Goal: Information Seeking & Learning: Check status

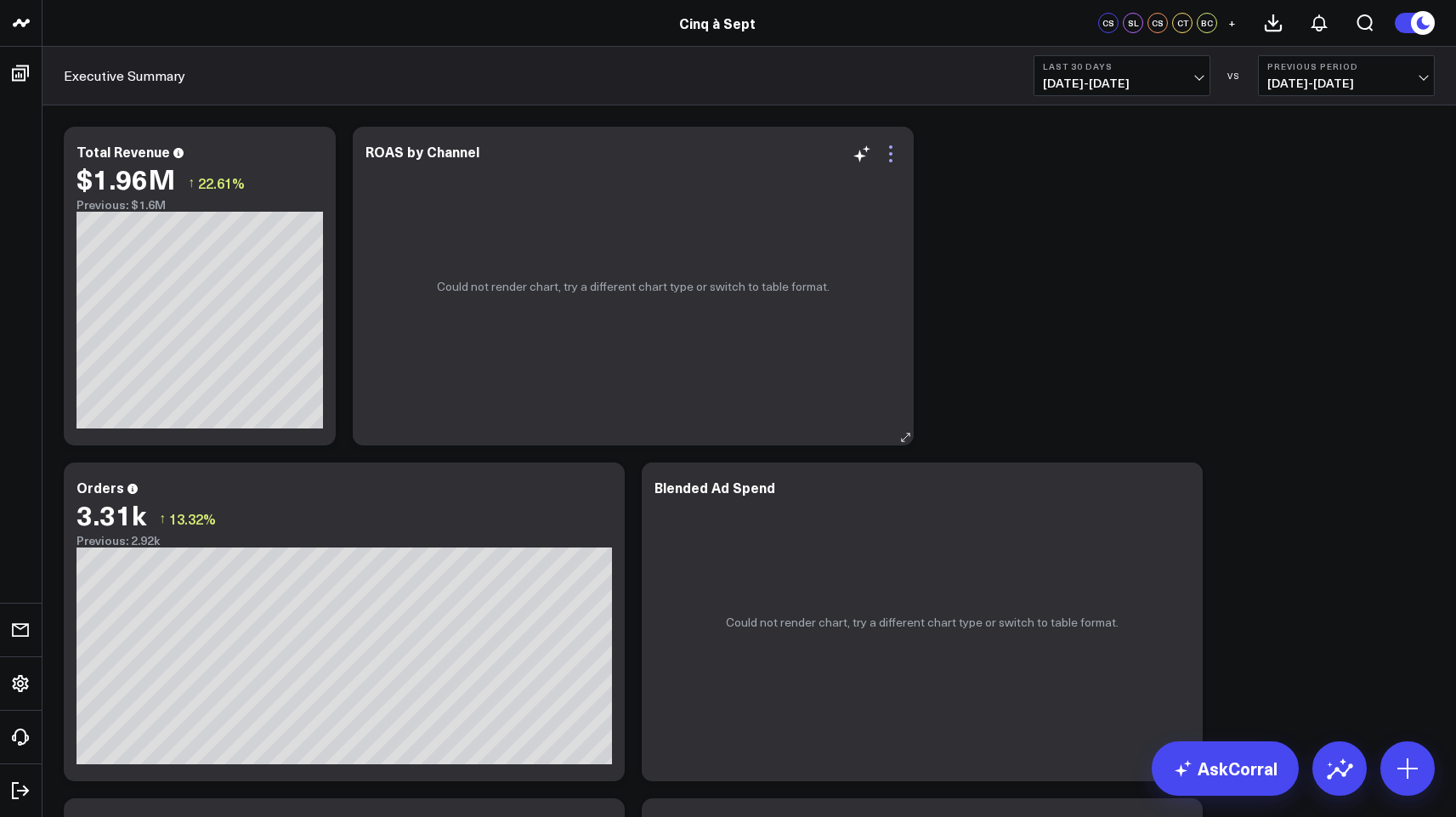
click at [889, 159] on icon at bounding box center [891, 154] width 21 height 21
click at [1172, 66] on b "Last 30 Days" at bounding box center [1121, 66] width 158 height 10
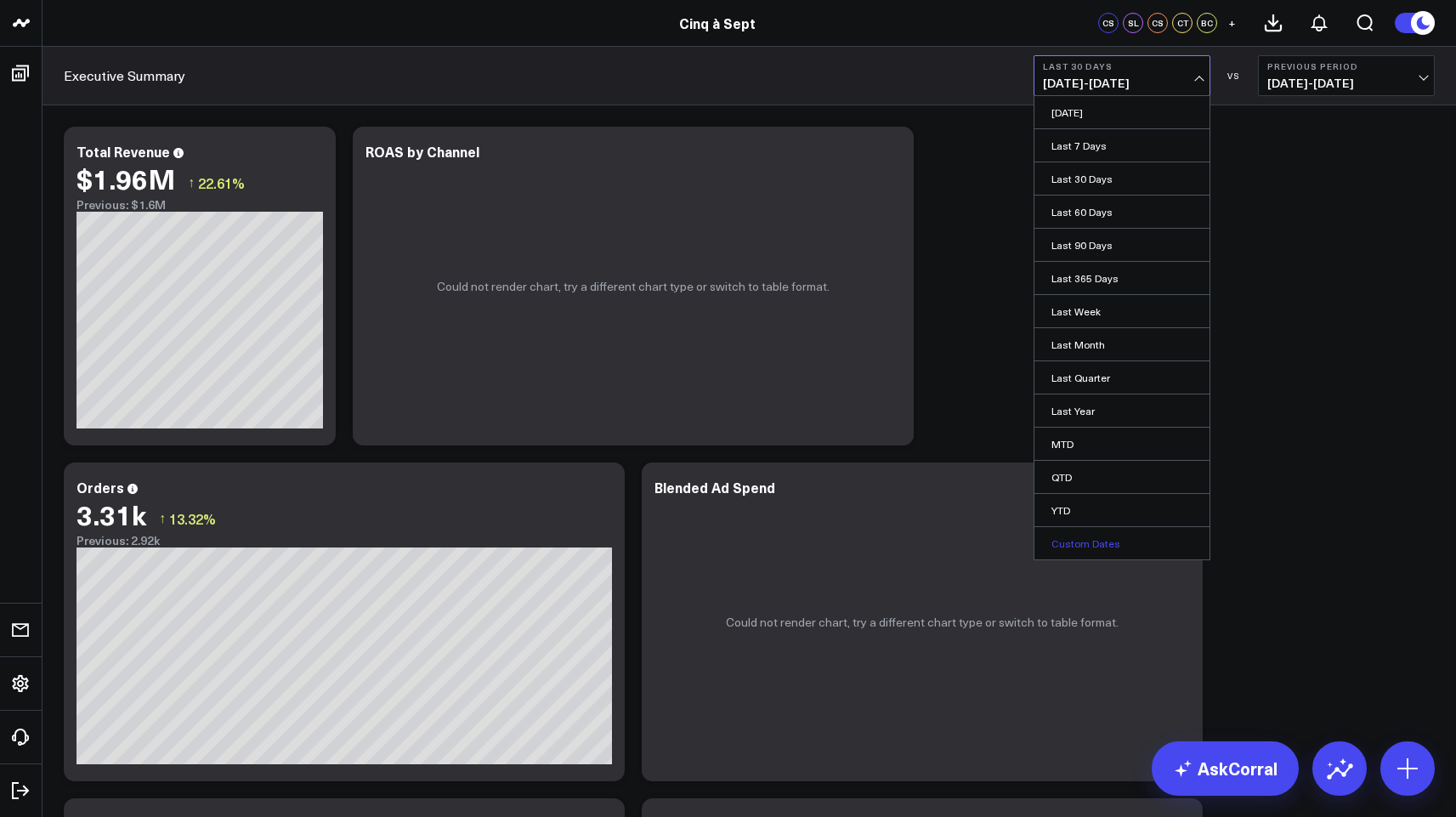
click at [1095, 543] on link "Custom Dates" at bounding box center [1121, 543] width 175 height 32
select select "8"
select select "2025"
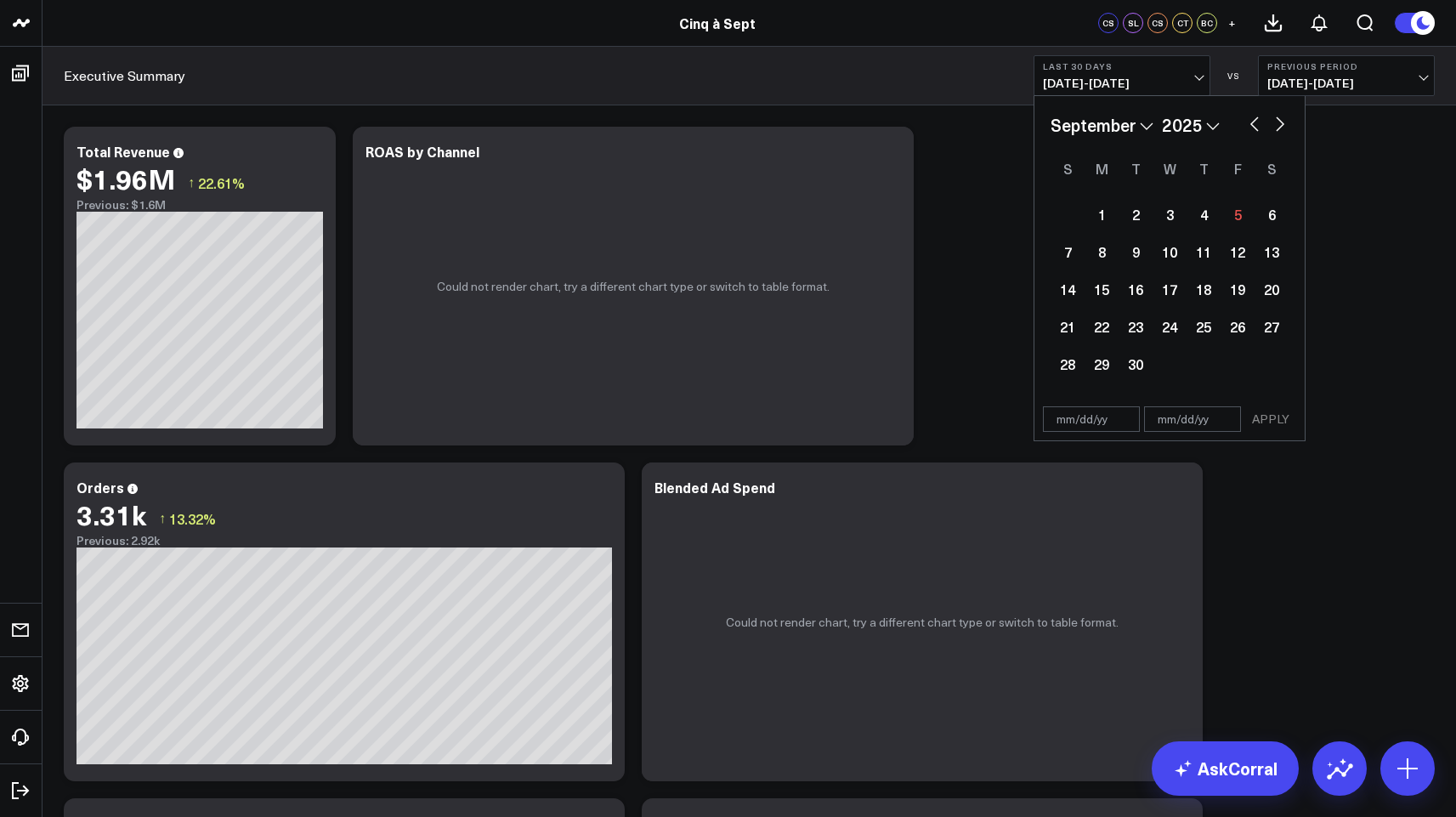
click at [1256, 136] on div "January February March April May June July August September October November [D…" at bounding box center [1170, 125] width 238 height 26
click at [1256, 120] on button "button" at bounding box center [1255, 123] width 17 height 21
select select "7"
select select "2025"
click at [1170, 248] on div "6" at bounding box center [1169, 251] width 34 height 34
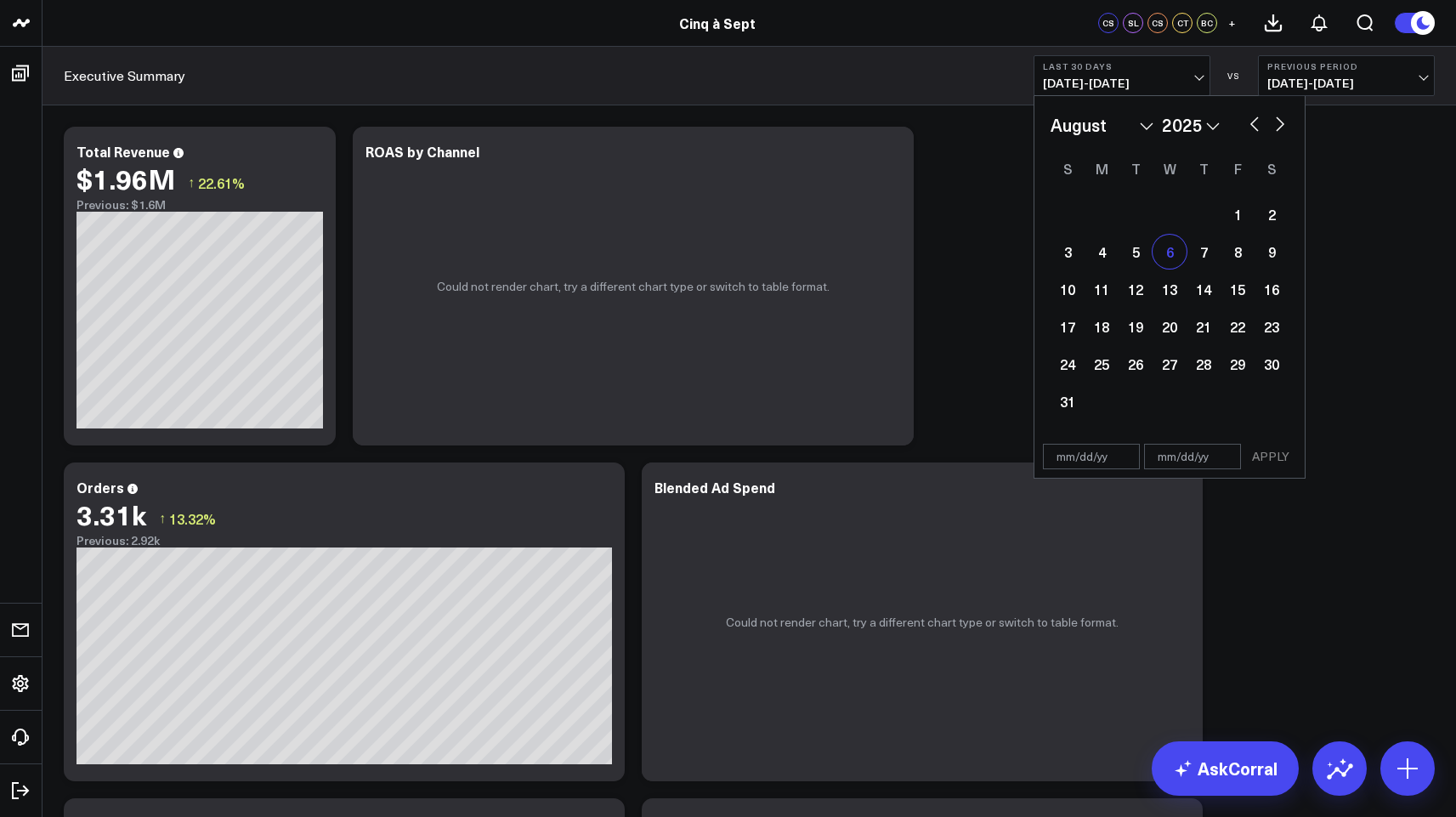
type input "[DATE]"
select select "7"
select select "2025"
click at [1204, 304] on div "14" at bounding box center [1203, 288] width 34 height 34
type input "[DATE]"
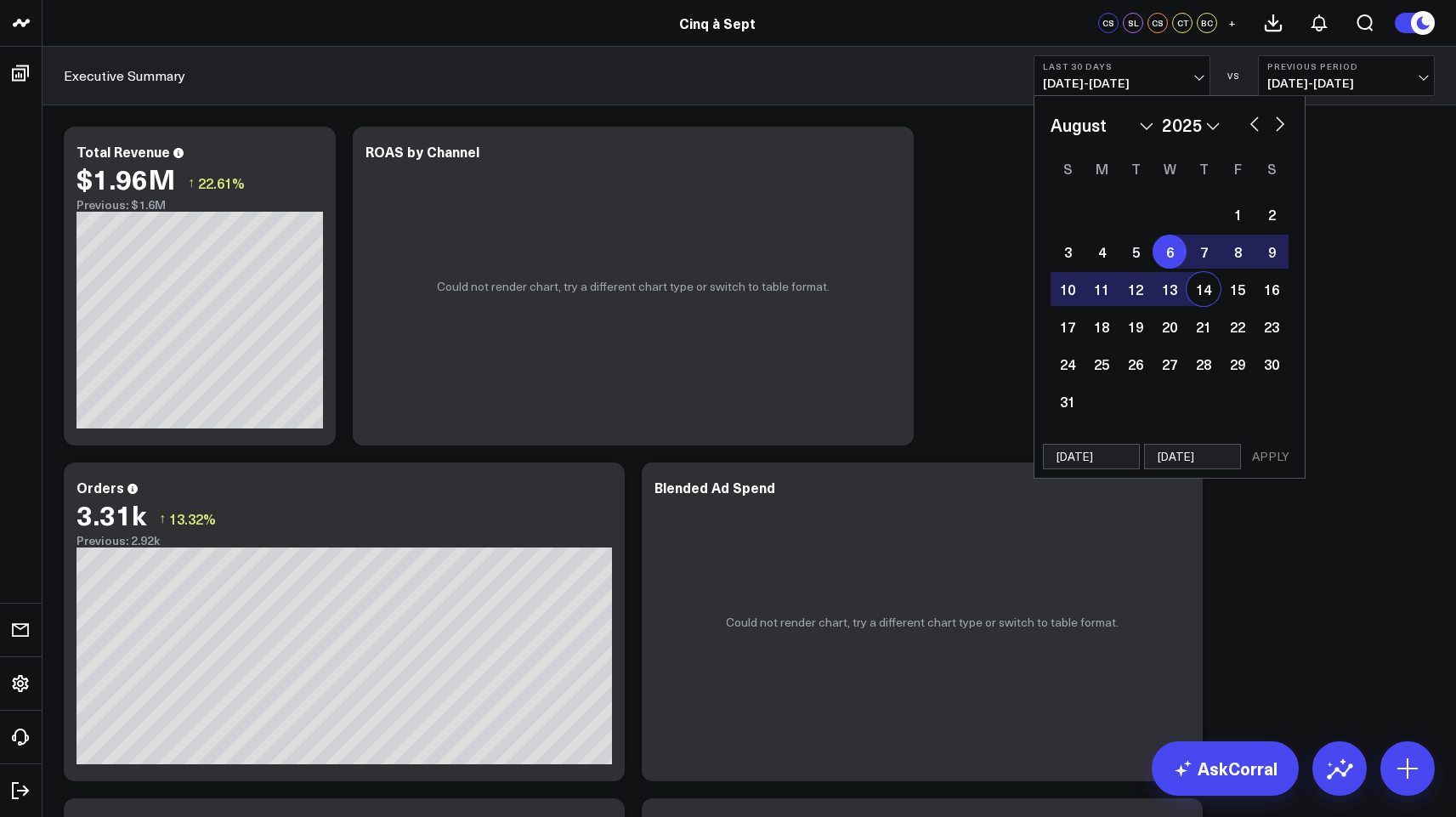
select select "7"
select select "2025"
click at [1266, 460] on button "APPLY" at bounding box center [1271, 456] width 51 height 26
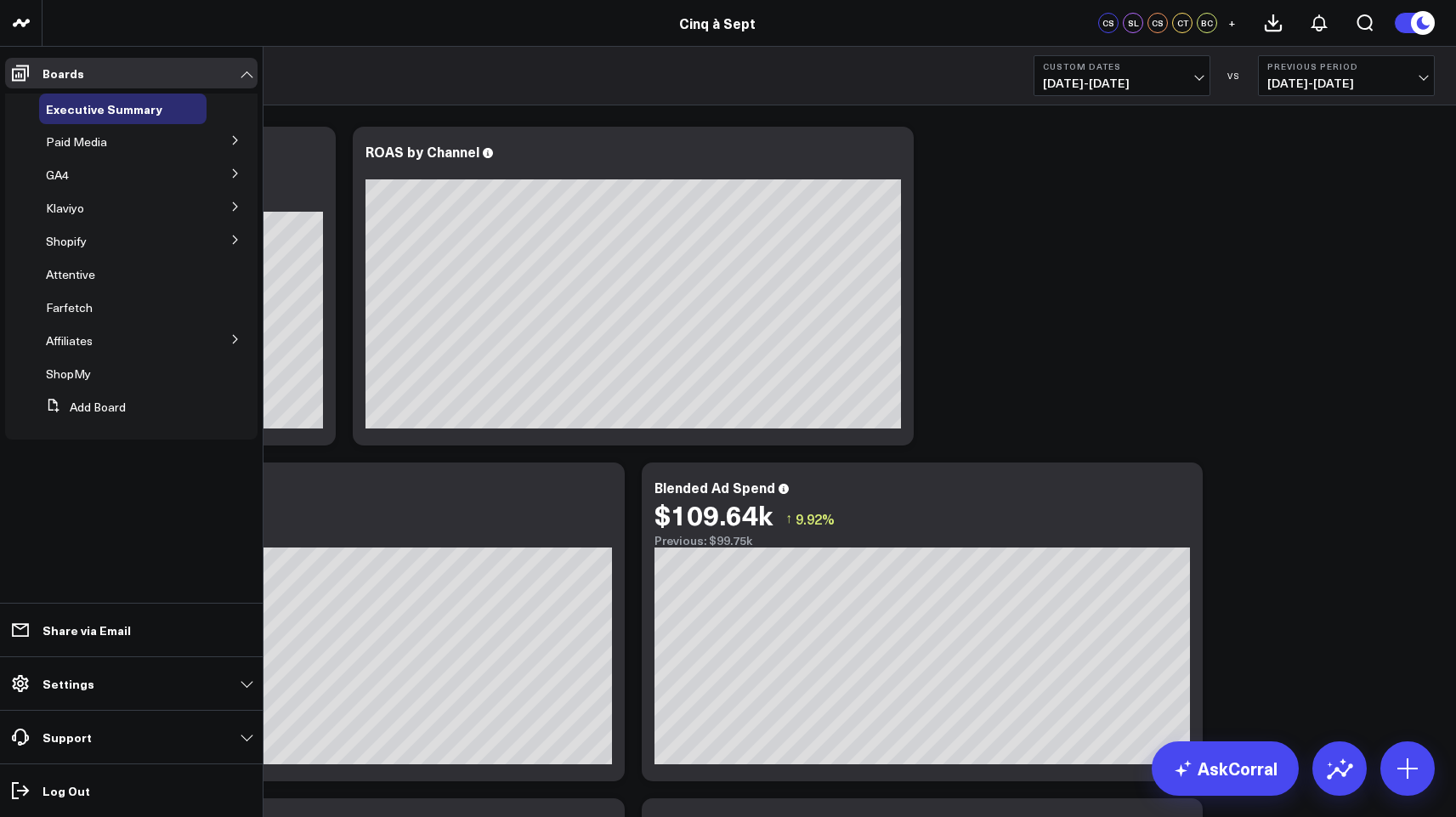
click at [234, 176] on icon at bounding box center [235, 173] width 10 height 10
click at [103, 207] on span "Landing Pages" at bounding box center [97, 205] width 81 height 16
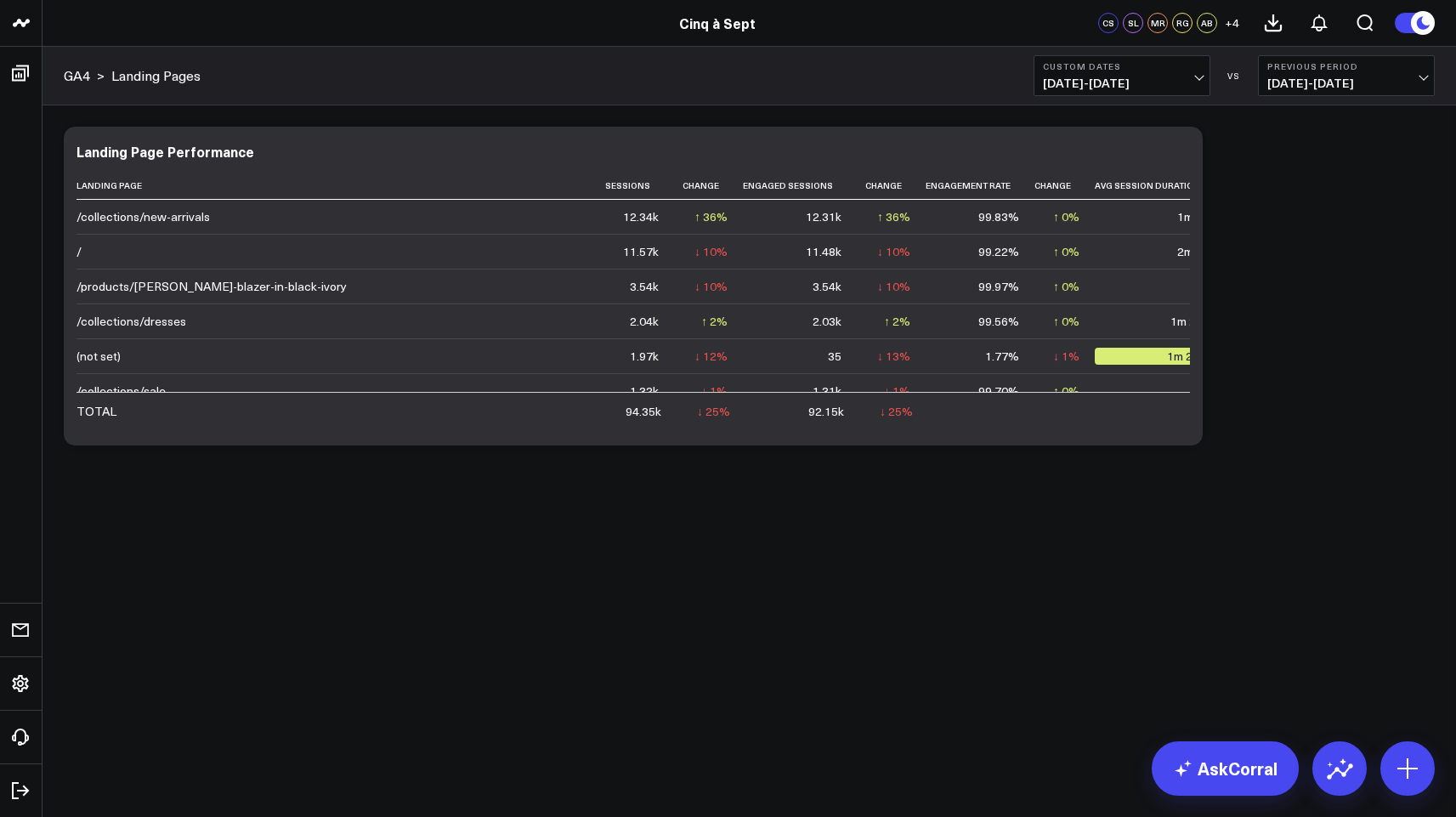
click at [1198, 59] on button "Custom Dates [DATE] - [DATE]" at bounding box center [1121, 75] width 177 height 41
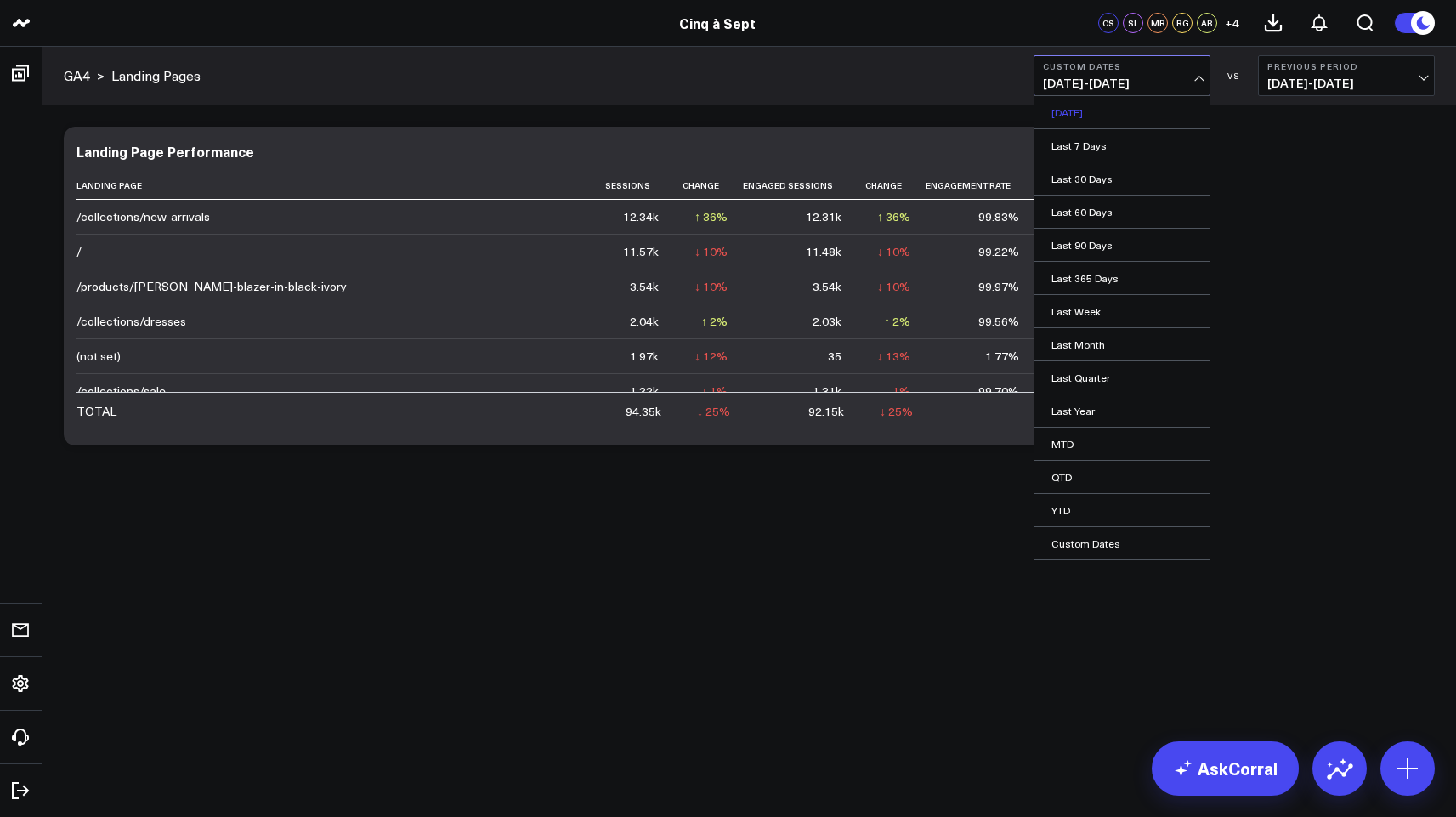
click at [1126, 106] on link "[DATE]" at bounding box center [1121, 111] width 175 height 32
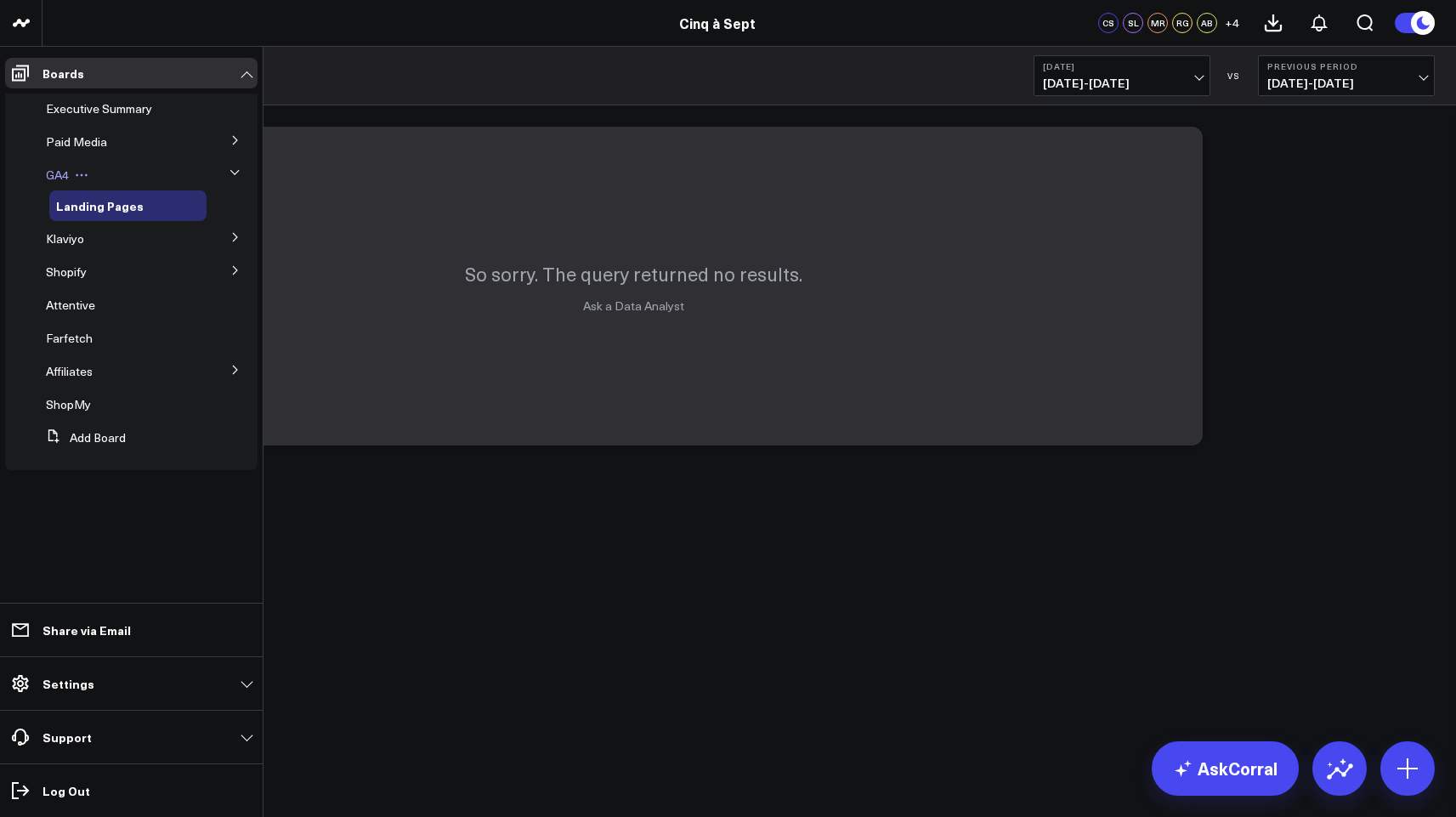
click at [49, 175] on span "GA4" at bounding box center [57, 174] width 23 height 16
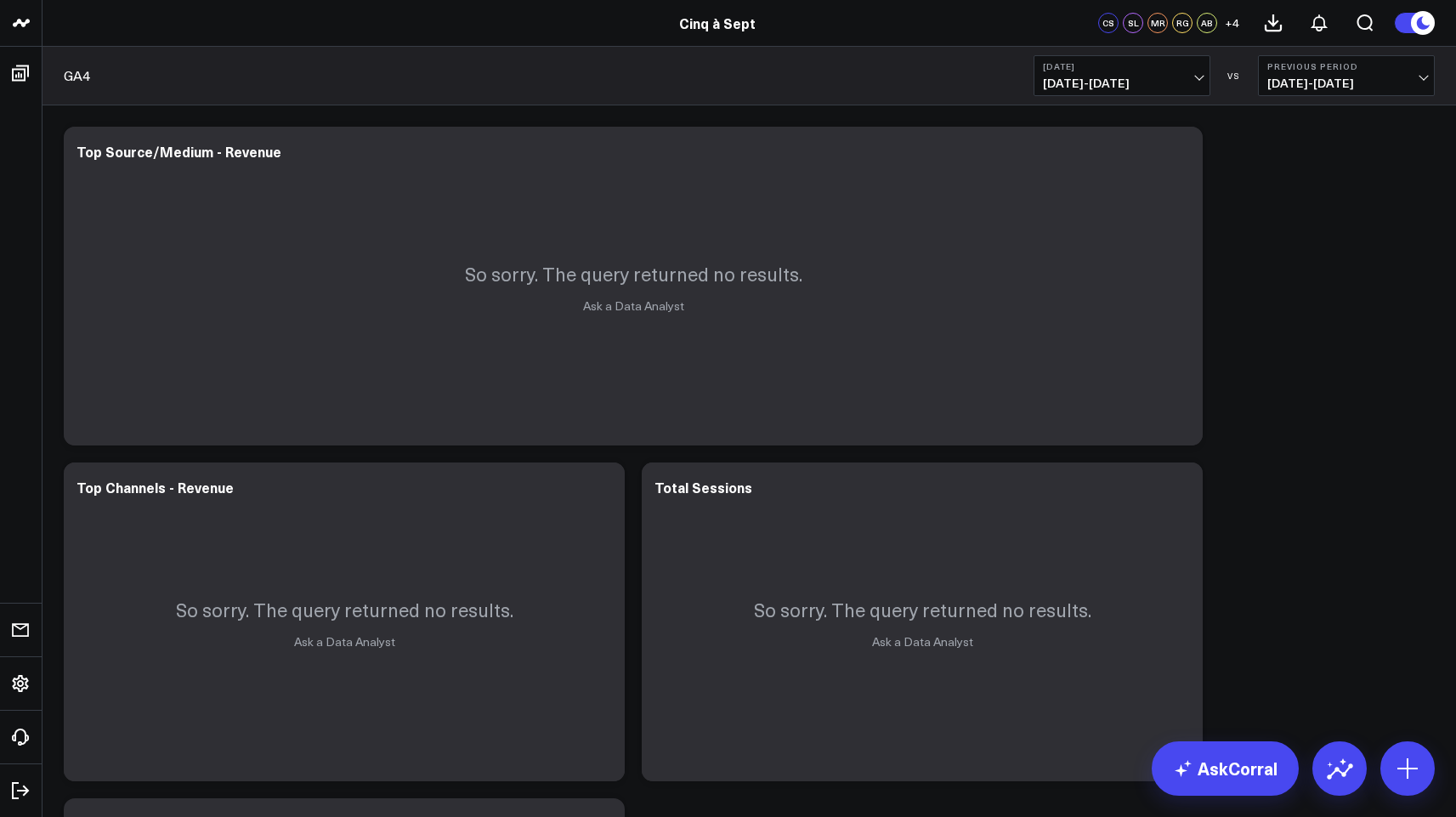
click at [76, 79] on link "GA4" at bounding box center [77, 76] width 27 height 19
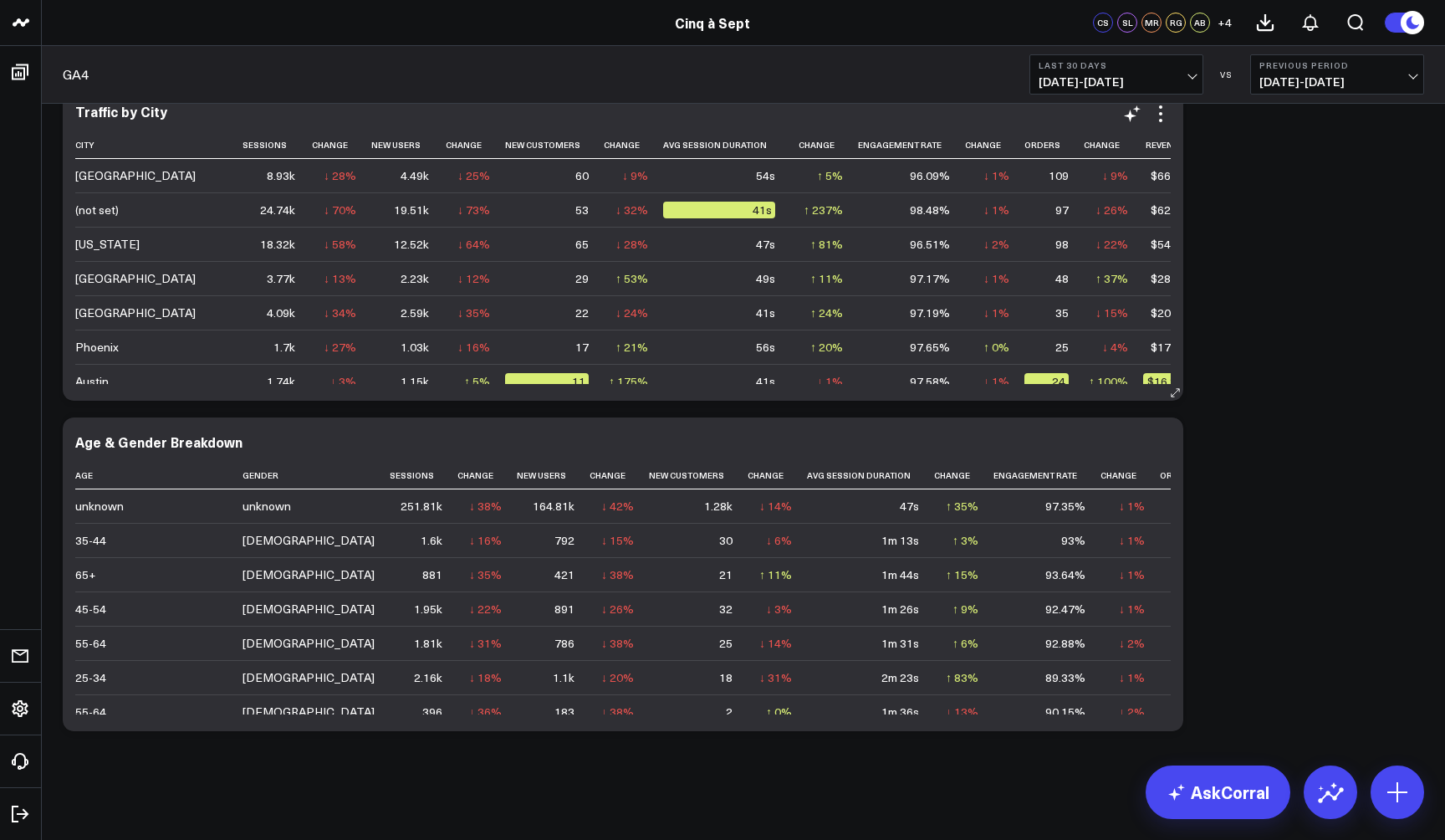
scroll to position [1582, 0]
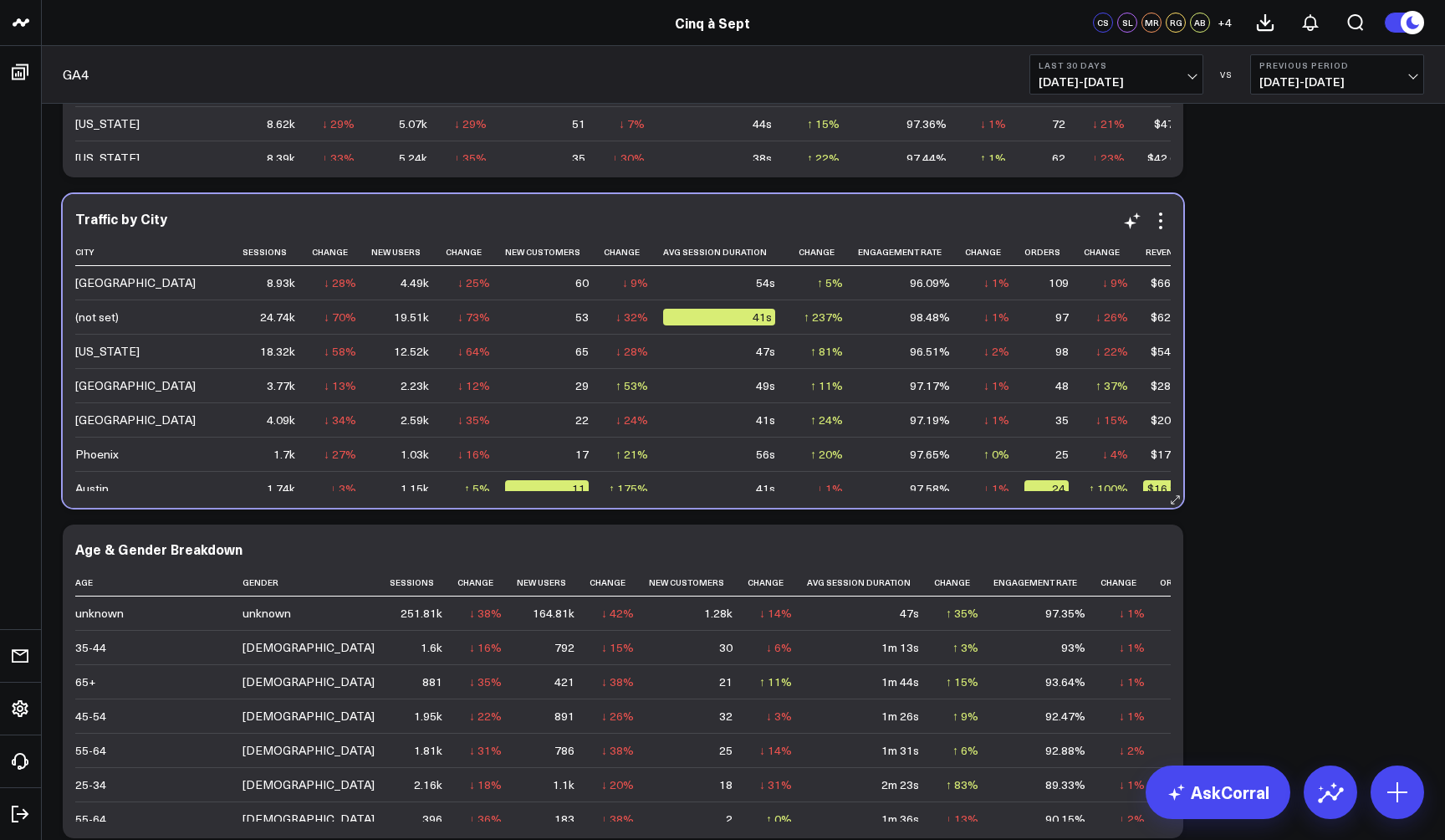
click at [98, 325] on td "(not set)" at bounding box center [159, 316] width 167 height 34
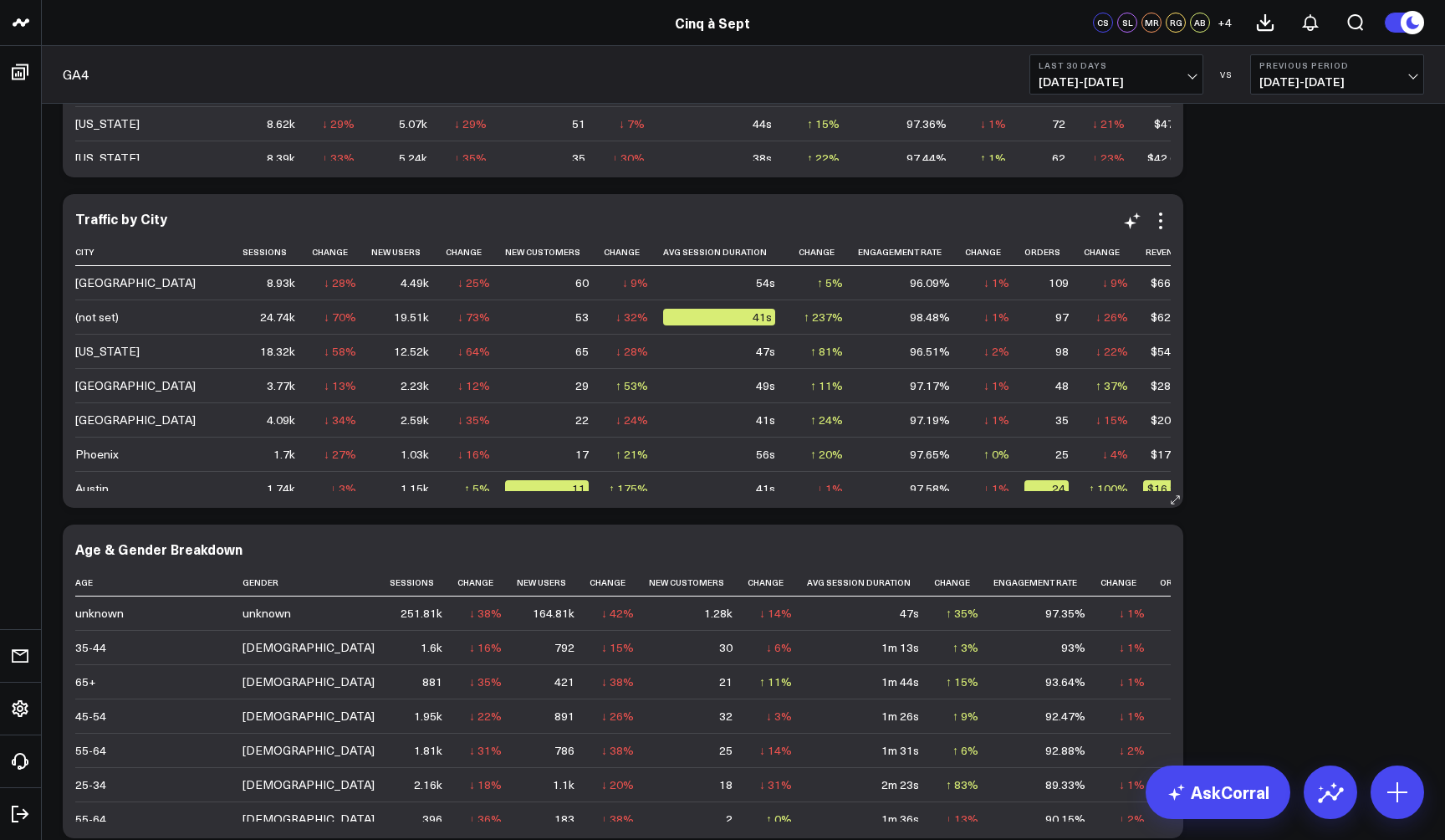
scroll to position [0, 0]
click at [1175, 496] on icon at bounding box center [1175, 499] width 13 height 13
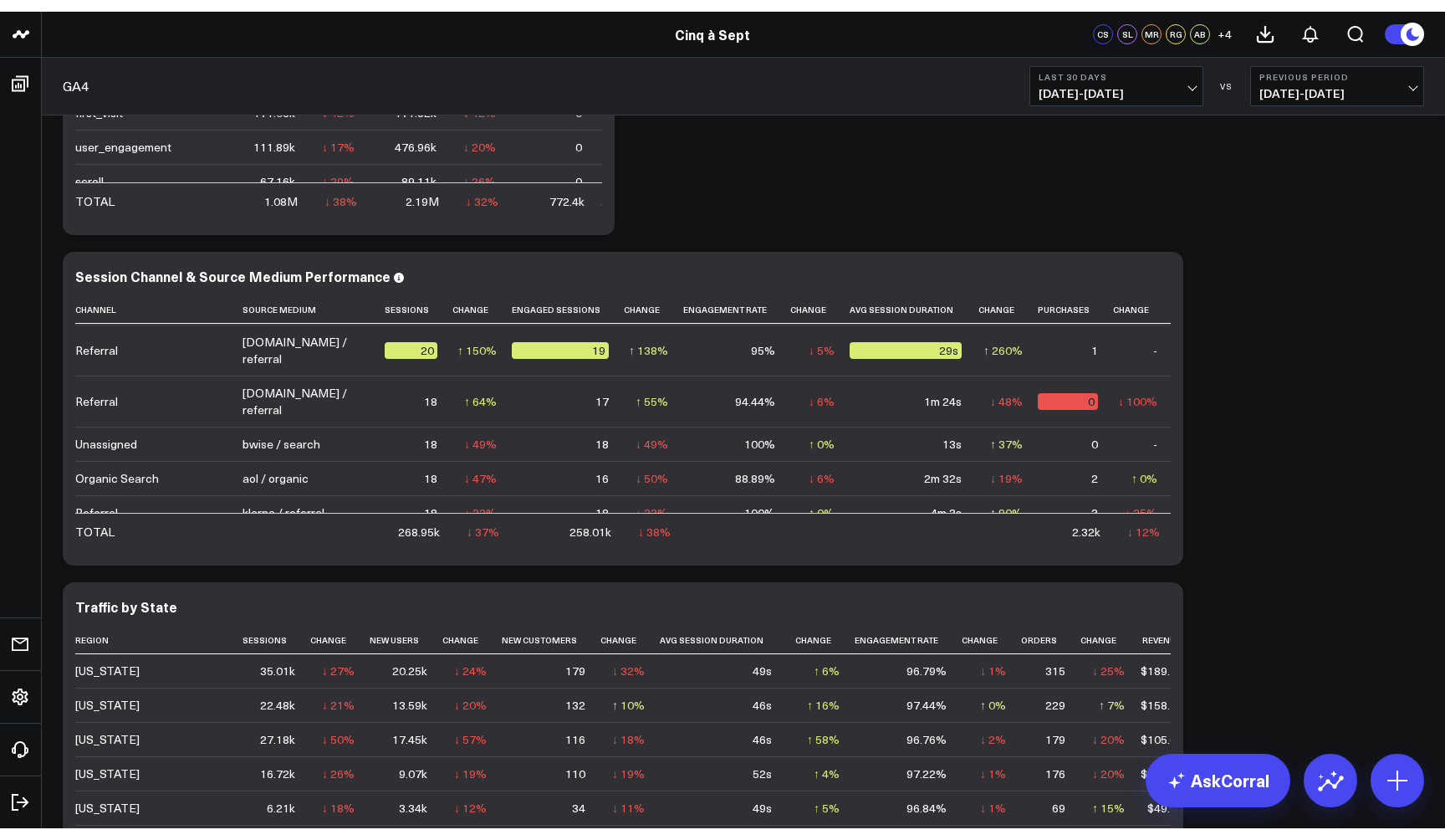
scroll to position [1807, 0]
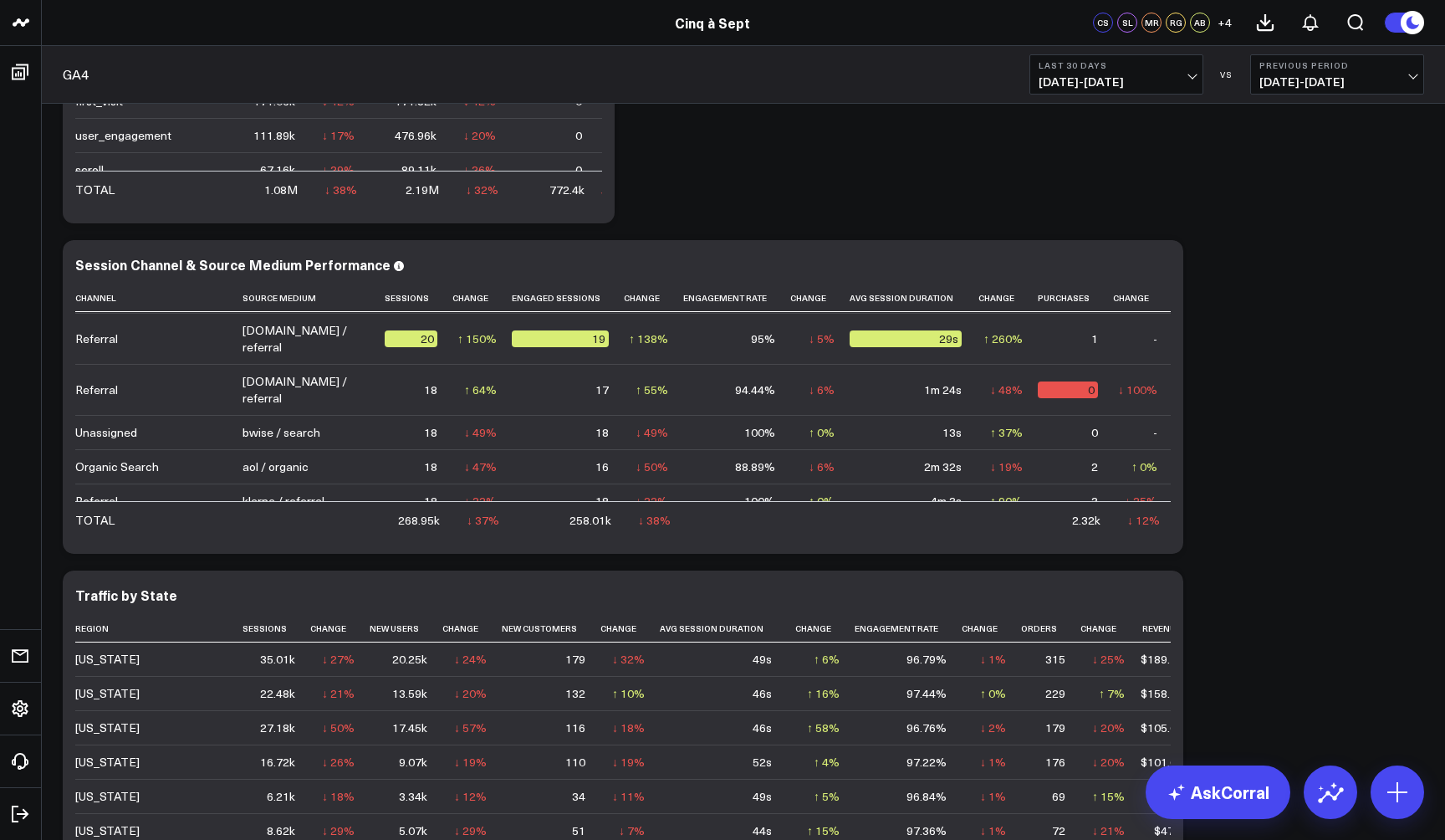
click at [916, 182] on div "Modify via AI Copy link to widget Ask support Remove Create linked copy Executi…" at bounding box center [743, 396] width 1378 height 2312
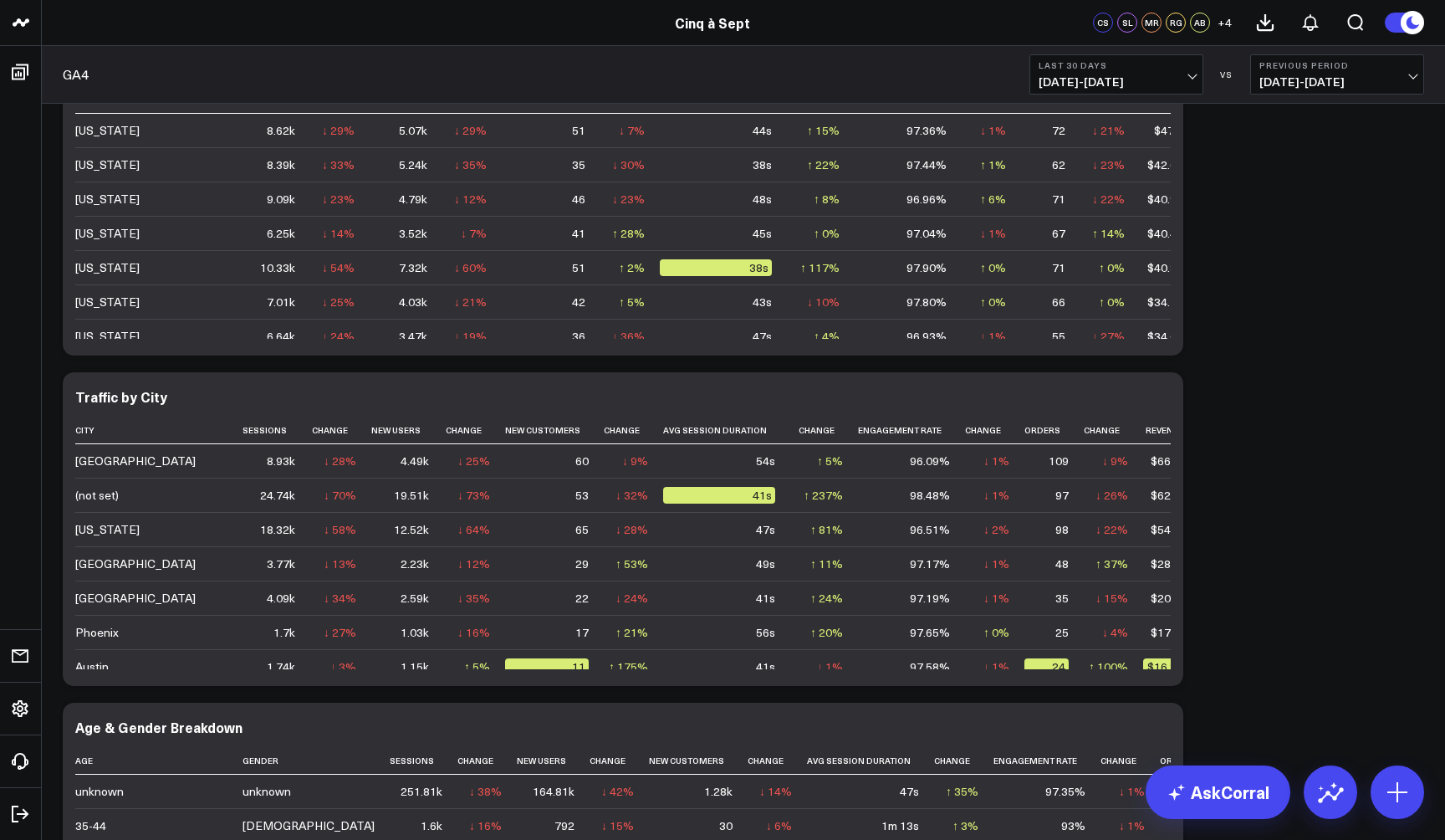
scroll to position [0, 0]
